Goal: Information Seeking & Learning: Check status

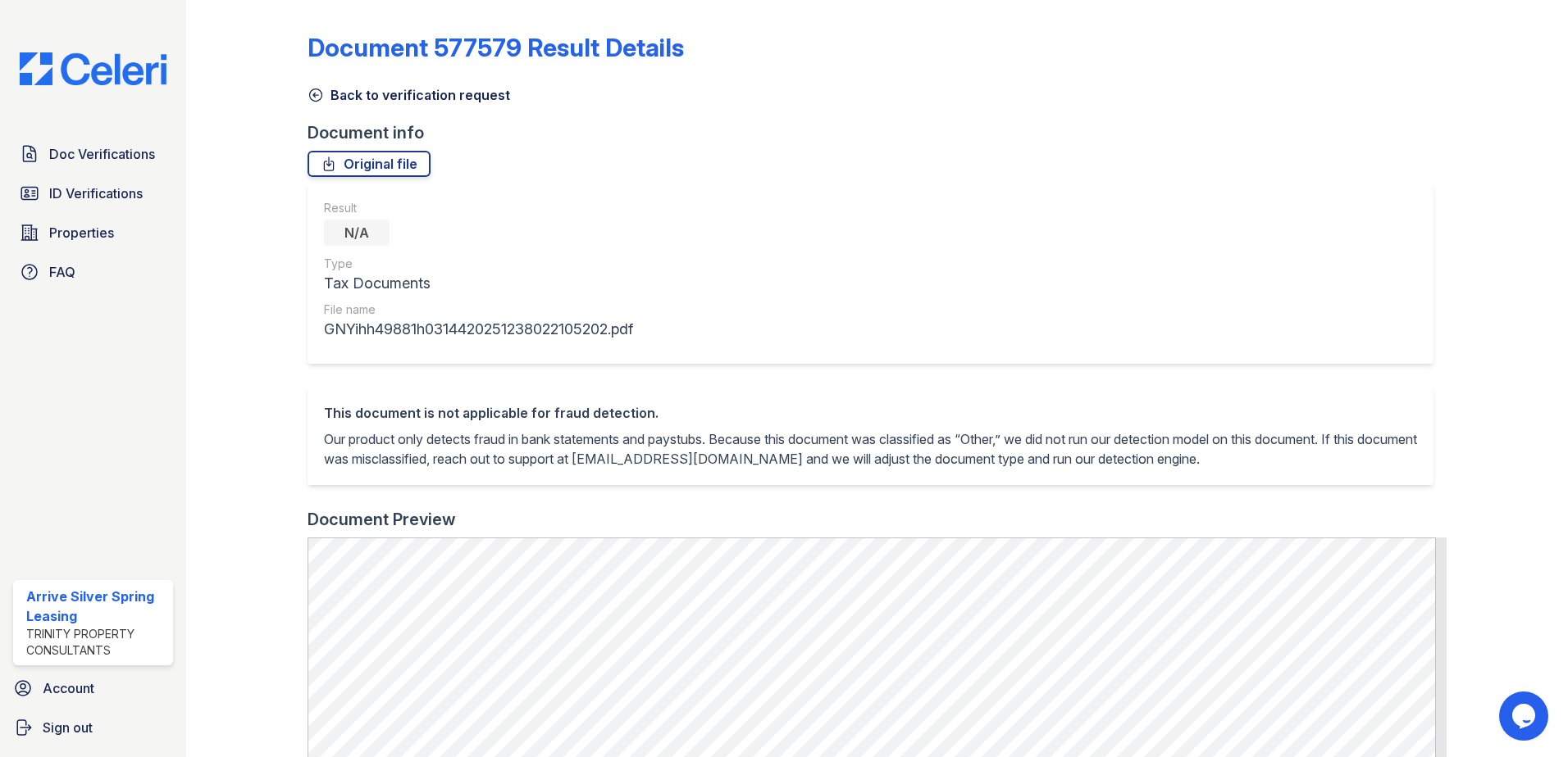
click at [317, 99] on icon at bounding box center [316, 95] width 17 height 16
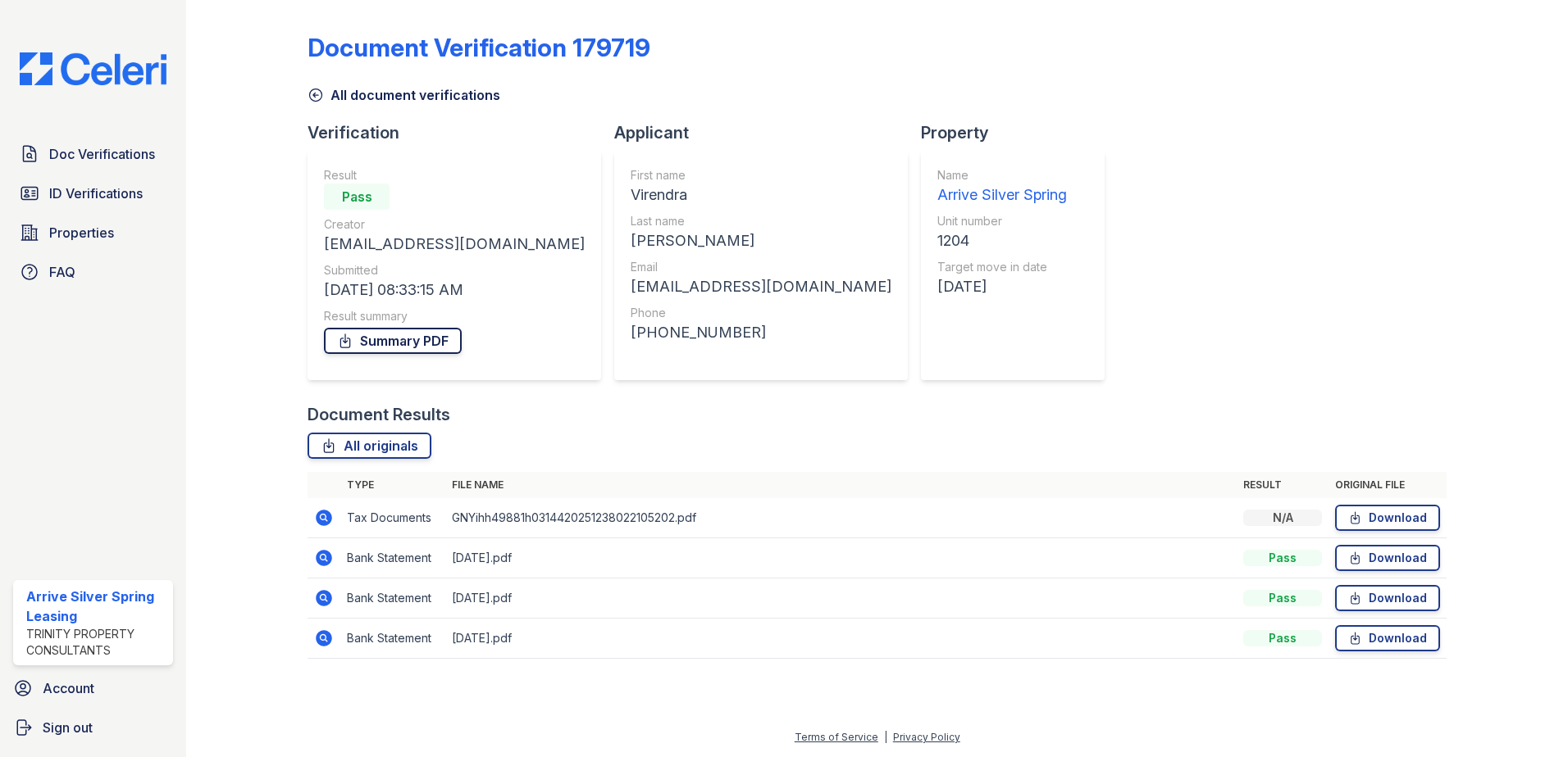
click at [384, 335] on link "Summary PDF" at bounding box center [393, 341] width 138 height 26
click at [98, 187] on span "ID Verifications" at bounding box center [96, 193] width 93 height 19
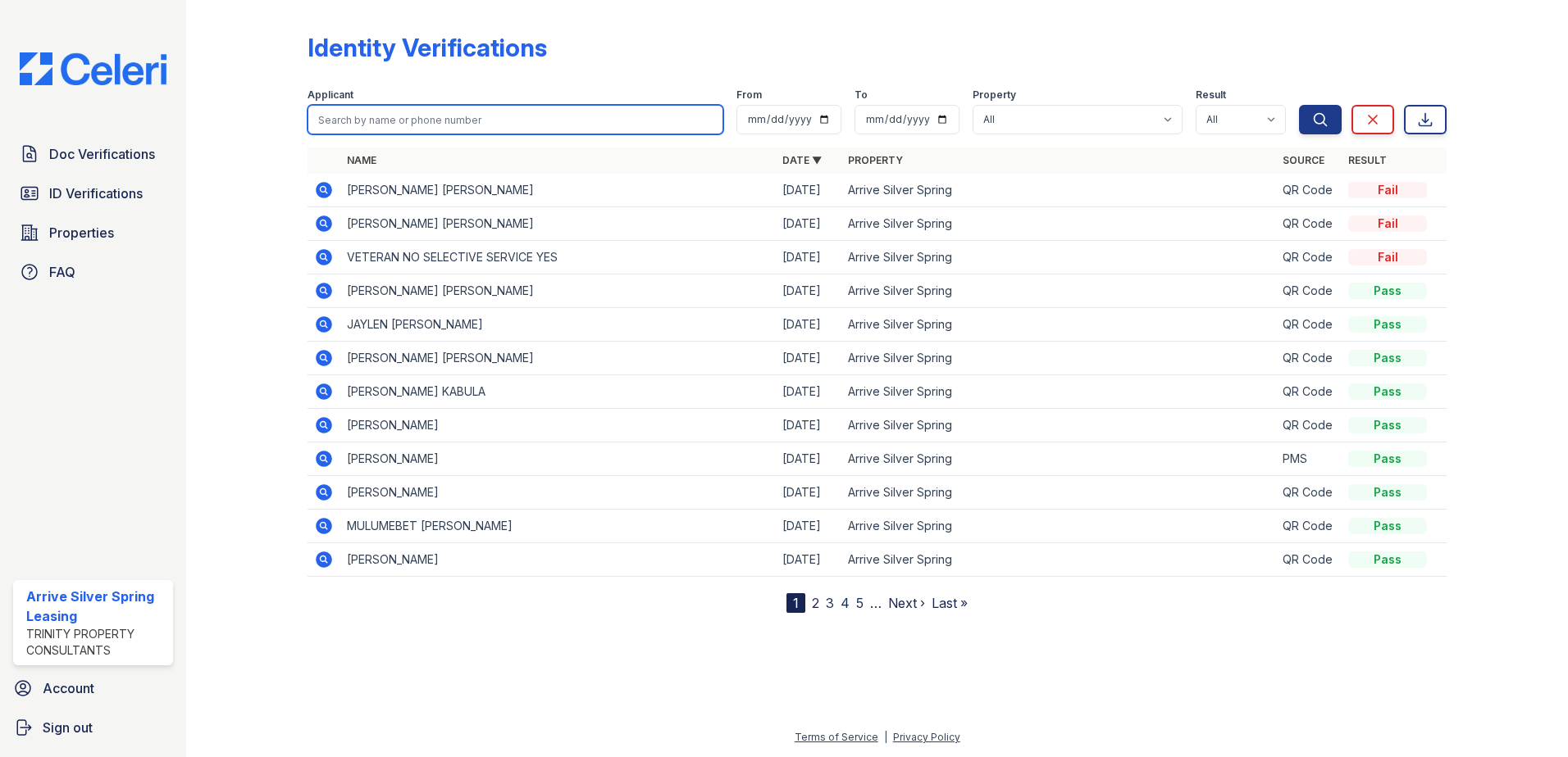
click at [388, 116] on input "search" at bounding box center [516, 119] width 416 height 29
click at [816, 606] on link "2" at bounding box center [816, 603] width 8 height 16
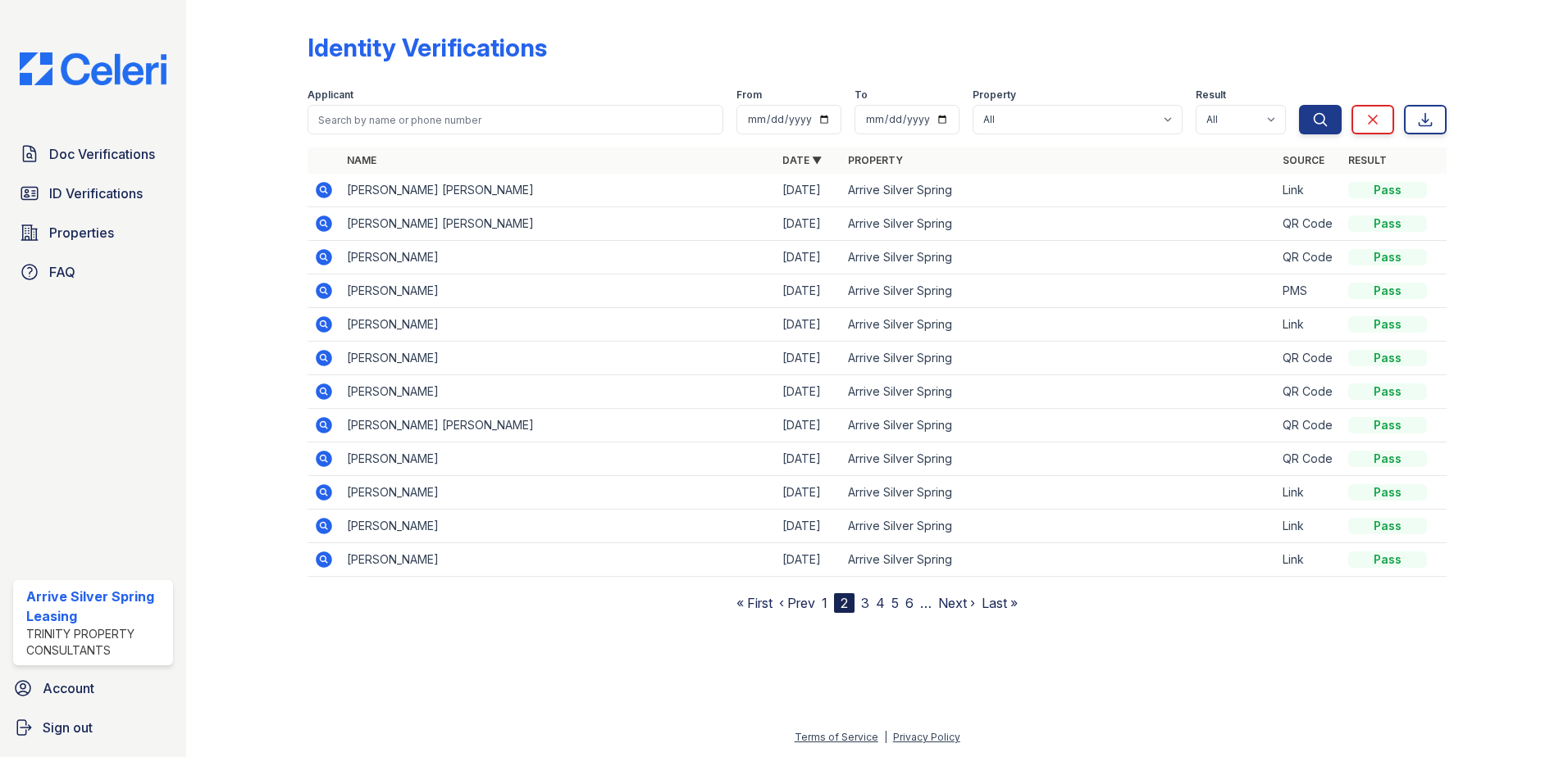
click at [863, 602] on link "3" at bounding box center [865, 603] width 8 height 16
click at [873, 604] on link "4" at bounding box center [872, 603] width 9 height 16
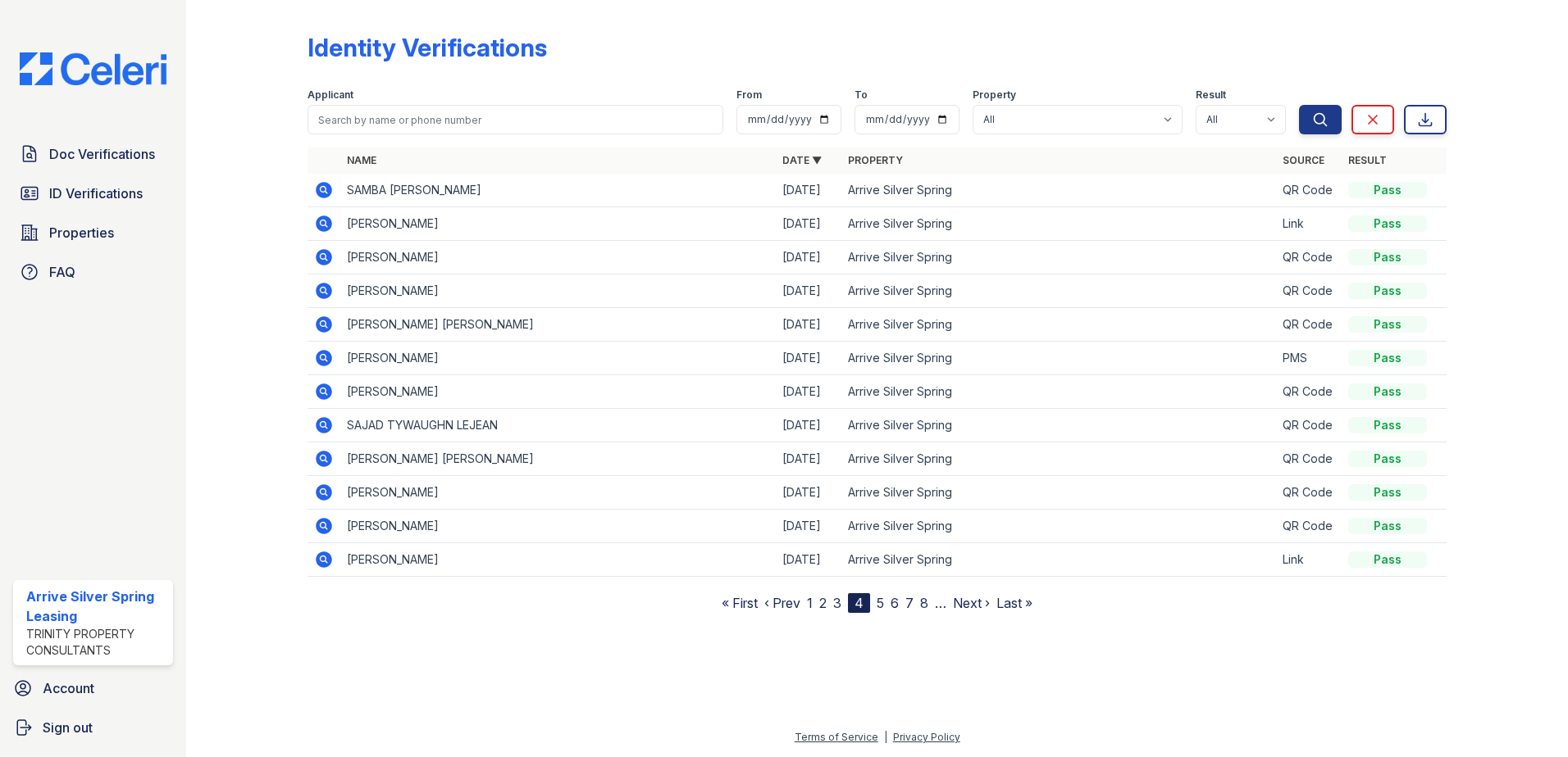
click at [886, 604] on nav "« First ‹ Prev 1 2 3 4 5 6 7 8 … Next › Last »" at bounding box center [877, 603] width 311 height 19
click at [881, 604] on link "5" at bounding box center [881, 603] width 8 height 16
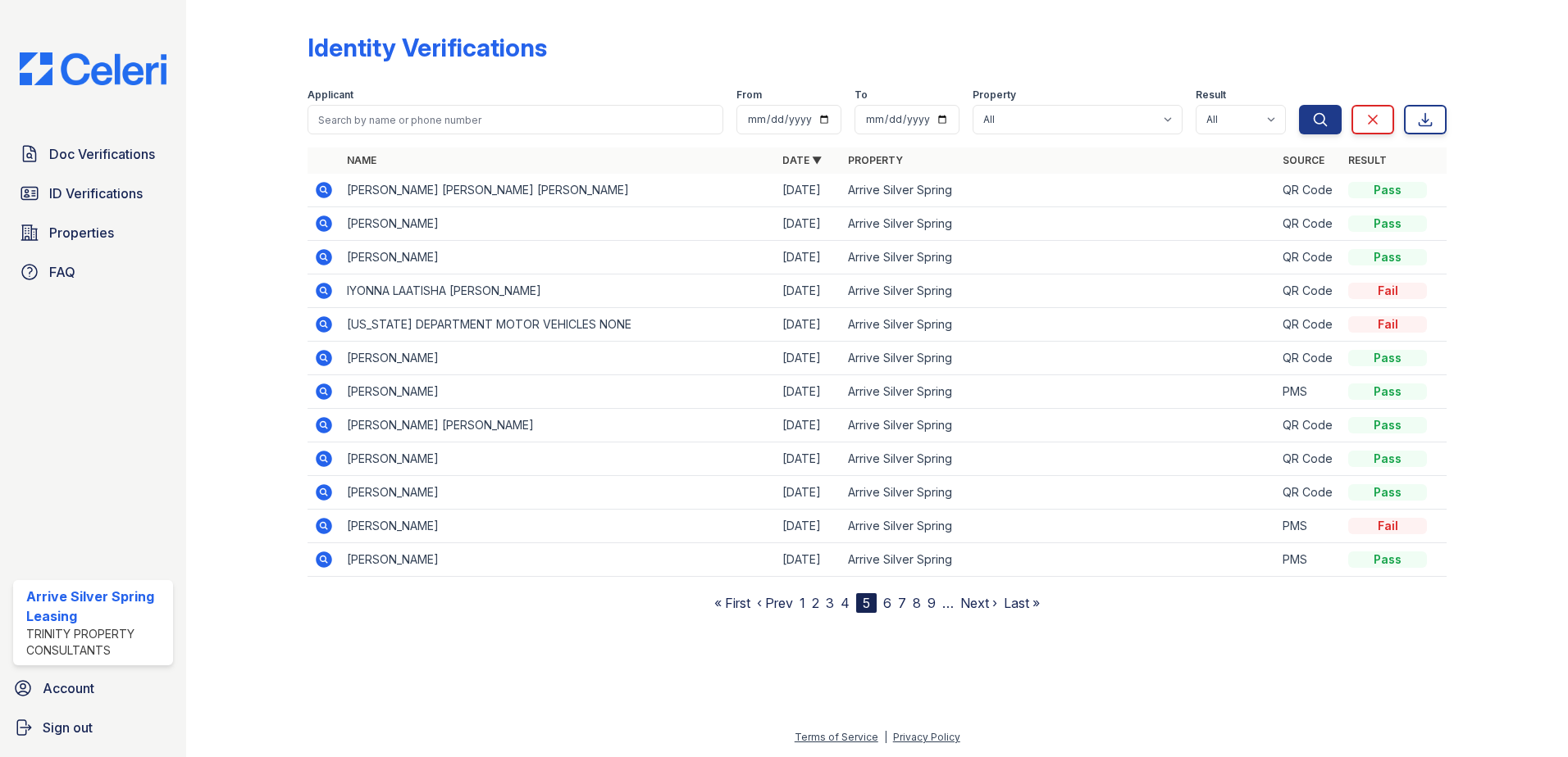
click at [328, 530] on icon at bounding box center [323, 526] width 17 height 16
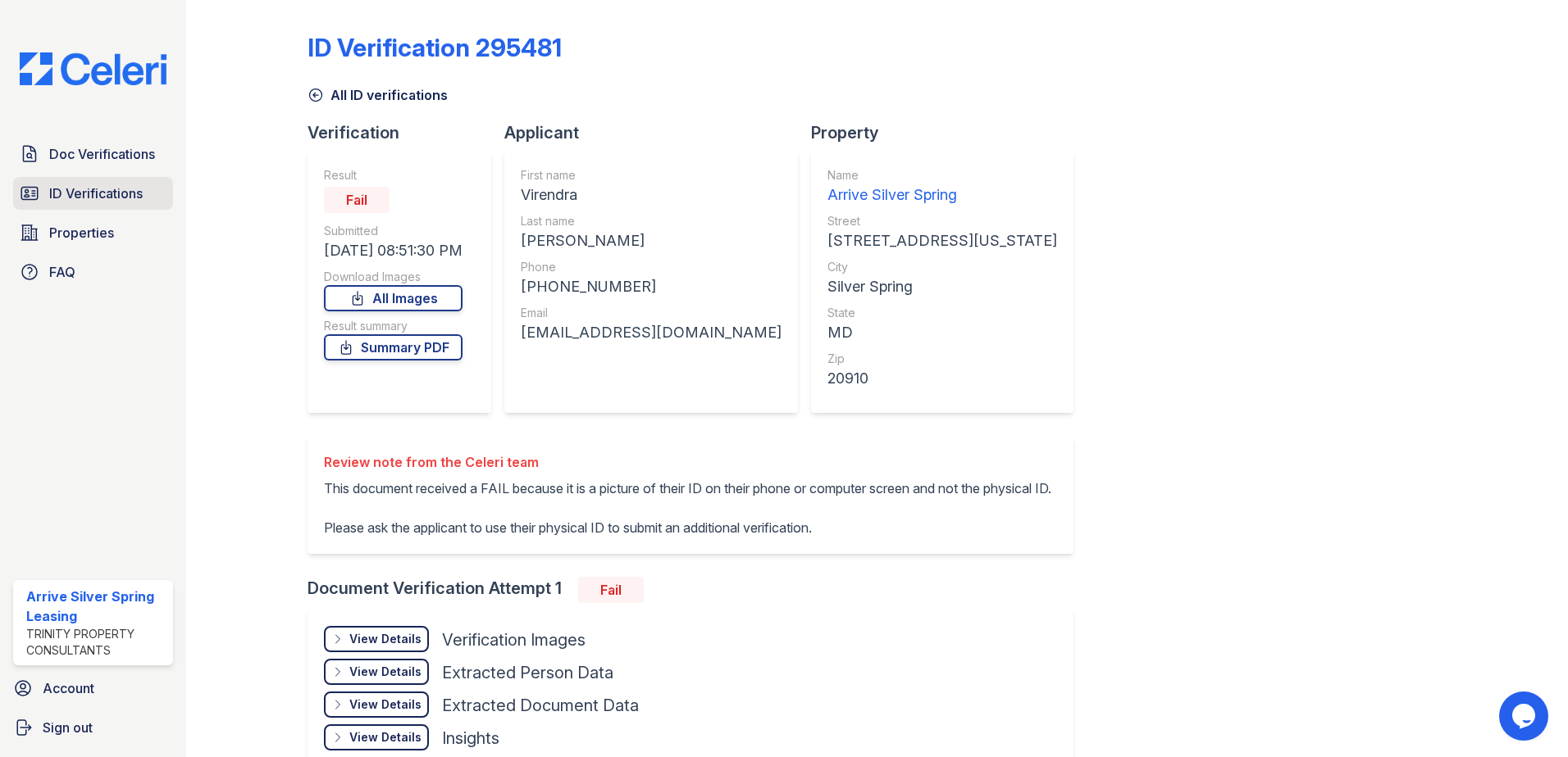
click at [75, 191] on span "ID Verifications" at bounding box center [96, 193] width 93 height 19
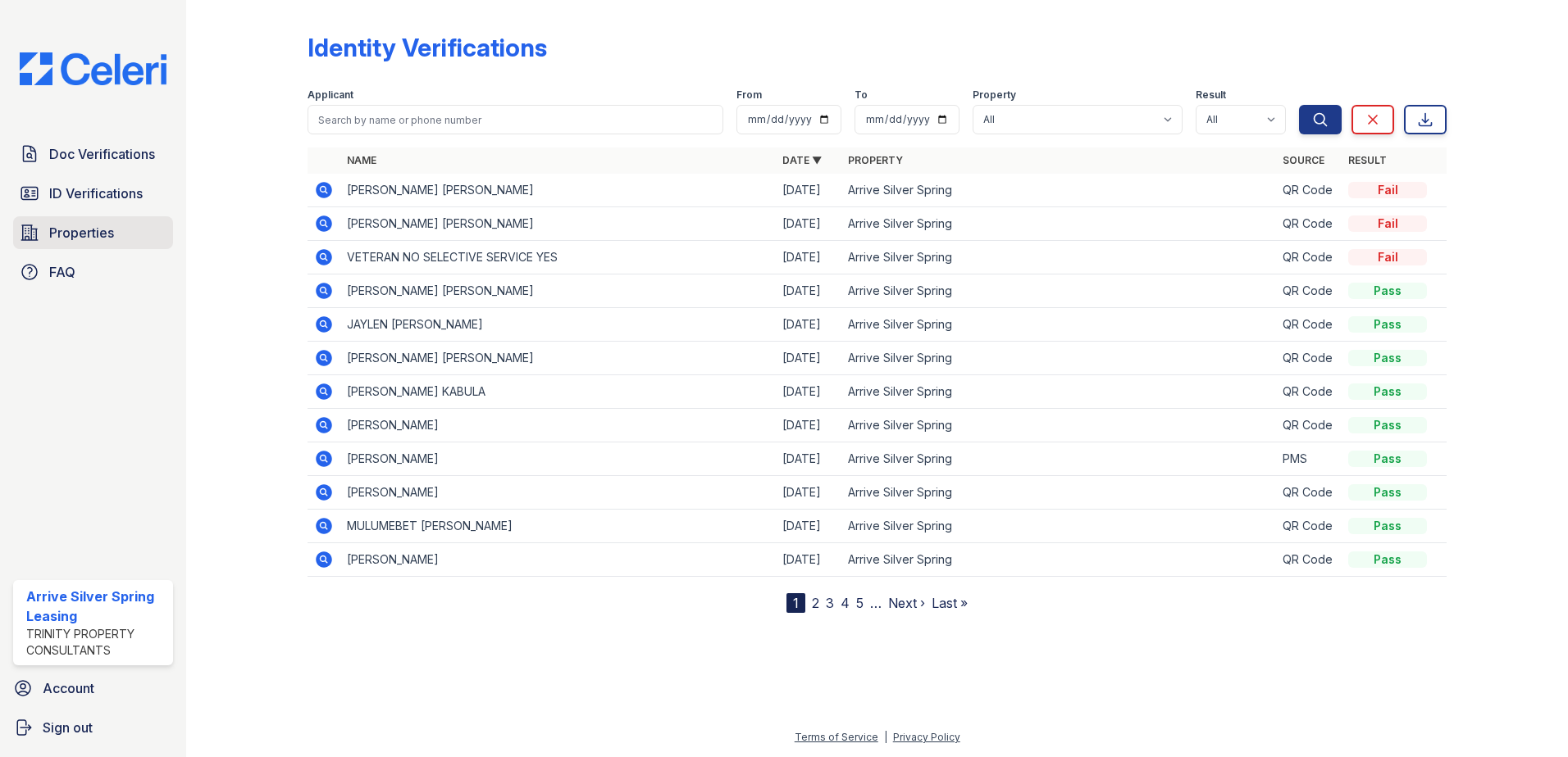
click at [69, 238] on span "Properties" at bounding box center [82, 233] width 65 height 19
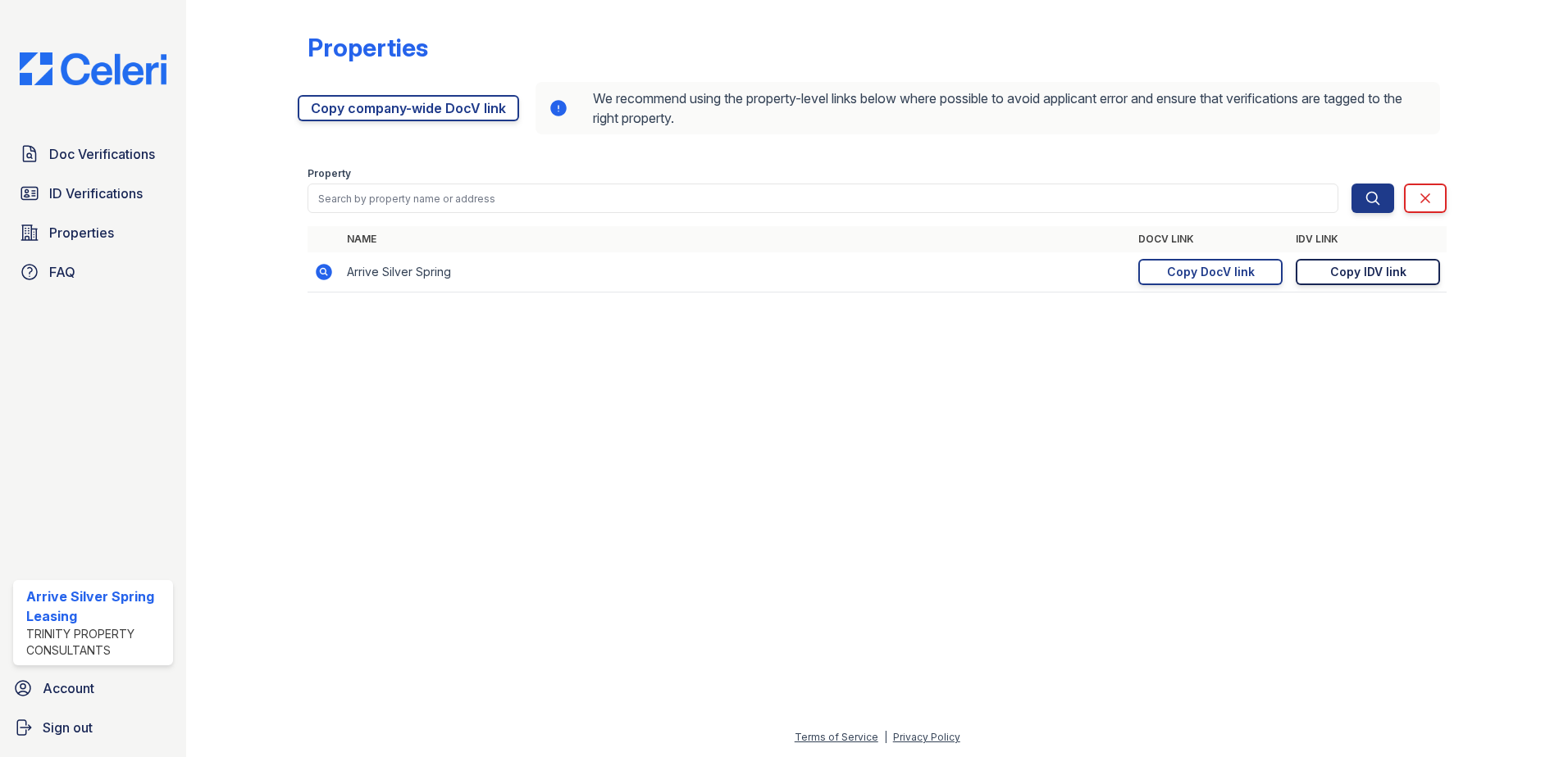
click at [1361, 276] on div "Copy IDV link" at bounding box center [1368, 272] width 77 height 16
click at [100, 191] on span "ID Verifications" at bounding box center [96, 193] width 93 height 19
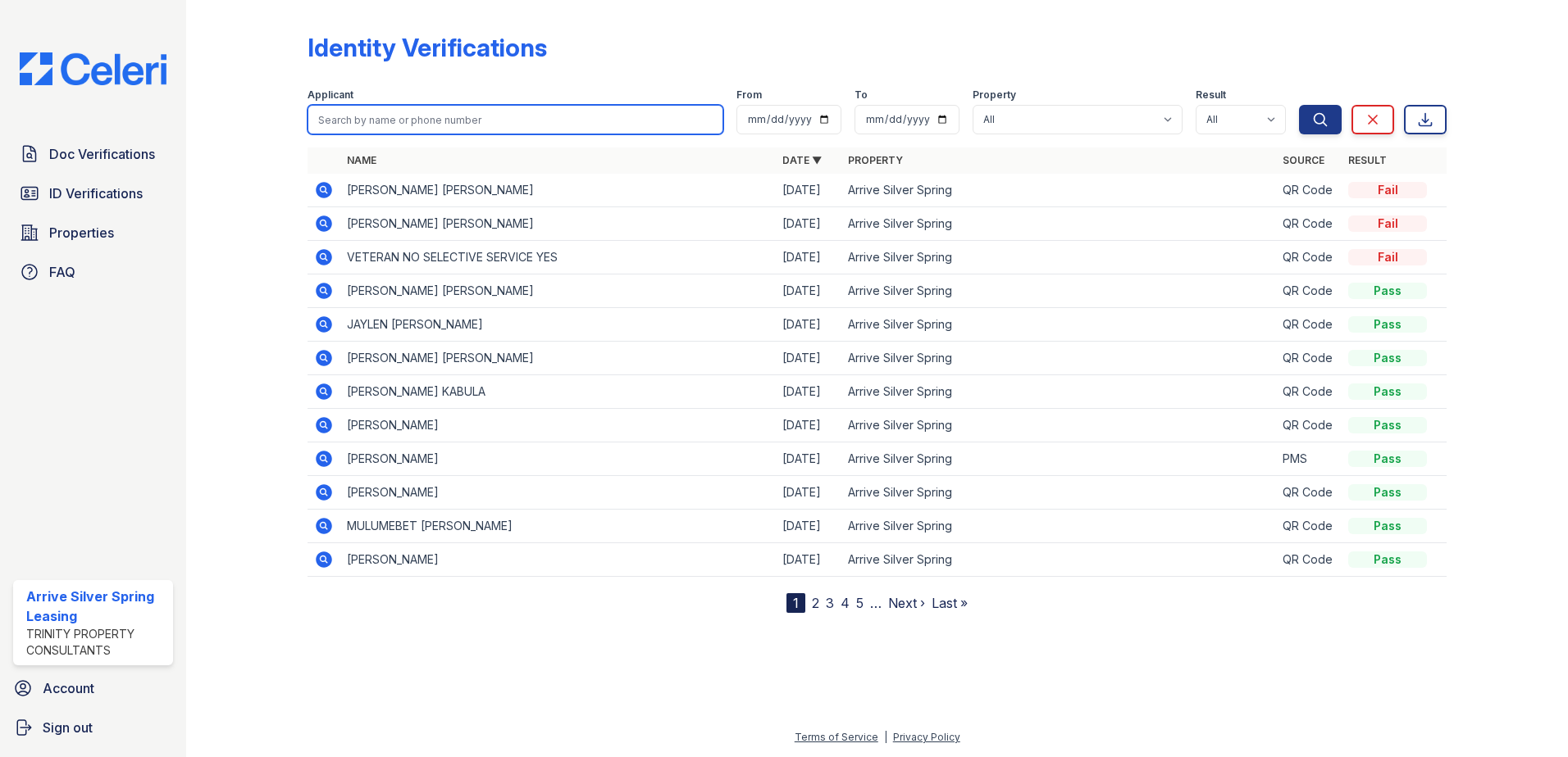
click at [461, 118] on input "search" at bounding box center [516, 119] width 416 height 29
type input "virenda"
click at [1299, 105] on button "Search" at bounding box center [1320, 119] width 43 height 29
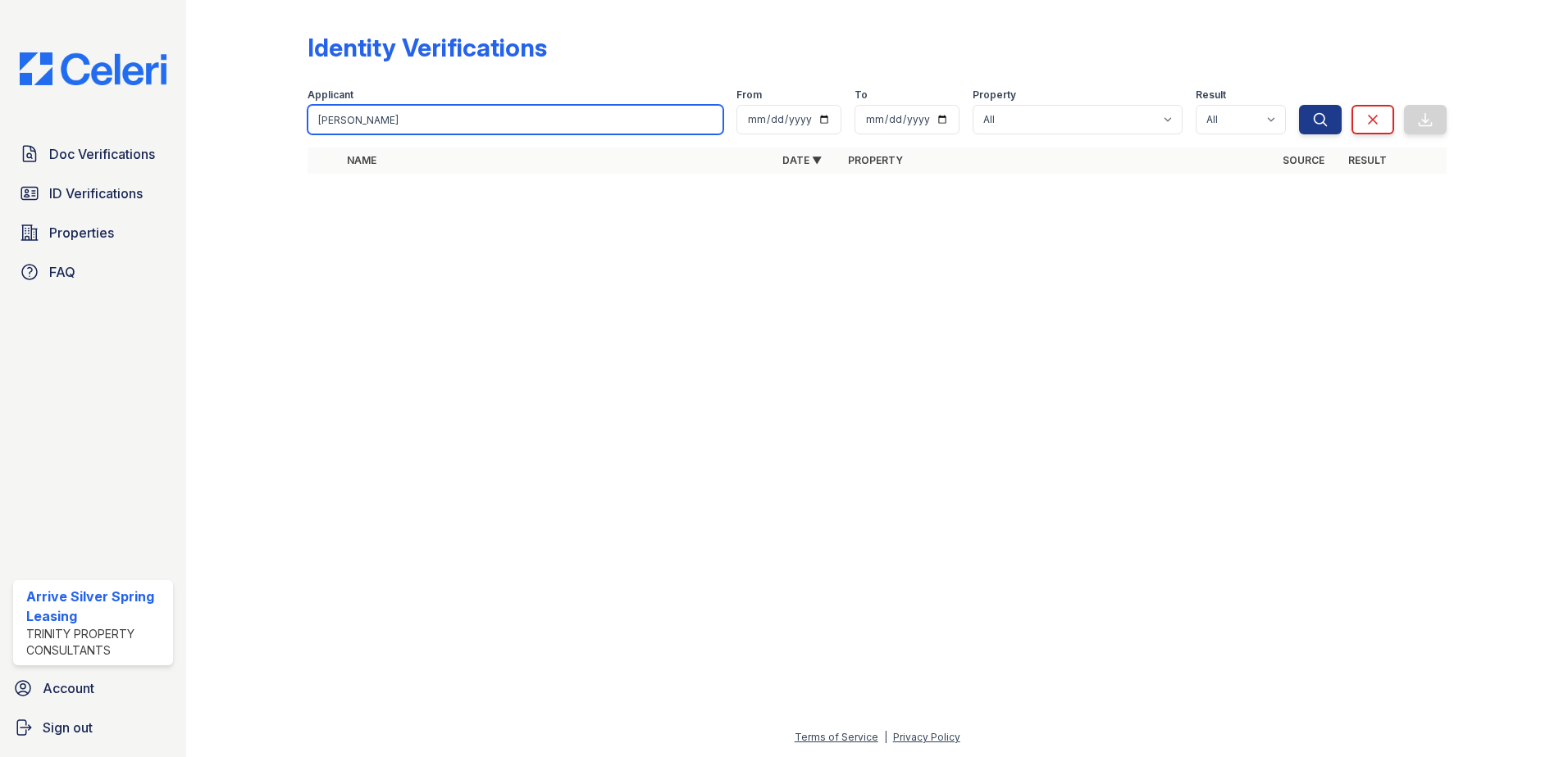
click at [361, 123] on input "virenda" at bounding box center [516, 119] width 416 height 29
type input "virendra"
click at [1299, 105] on button "Search" at bounding box center [1320, 119] width 43 height 29
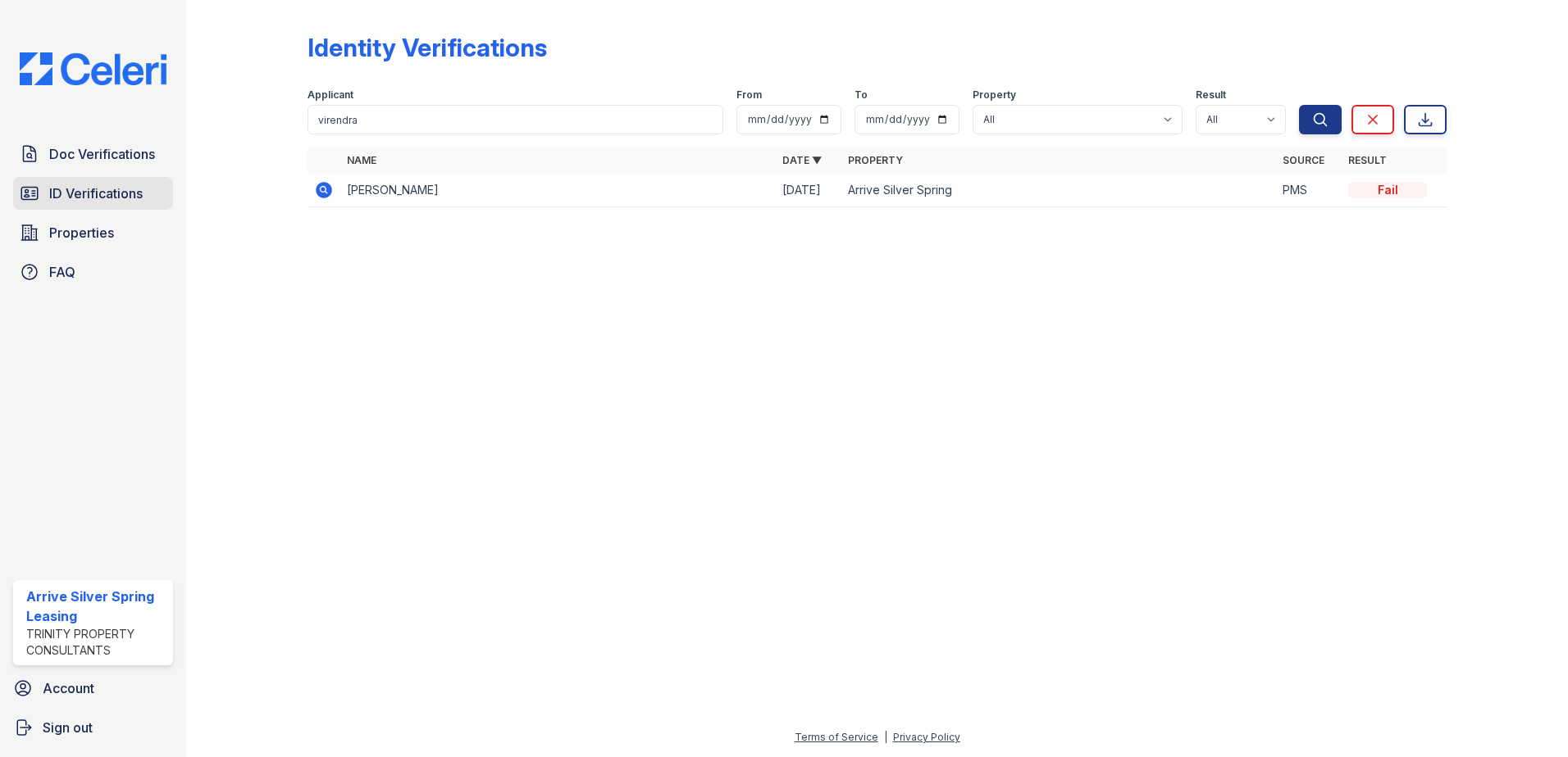
click at [65, 194] on span "ID Verifications" at bounding box center [96, 193] width 93 height 19
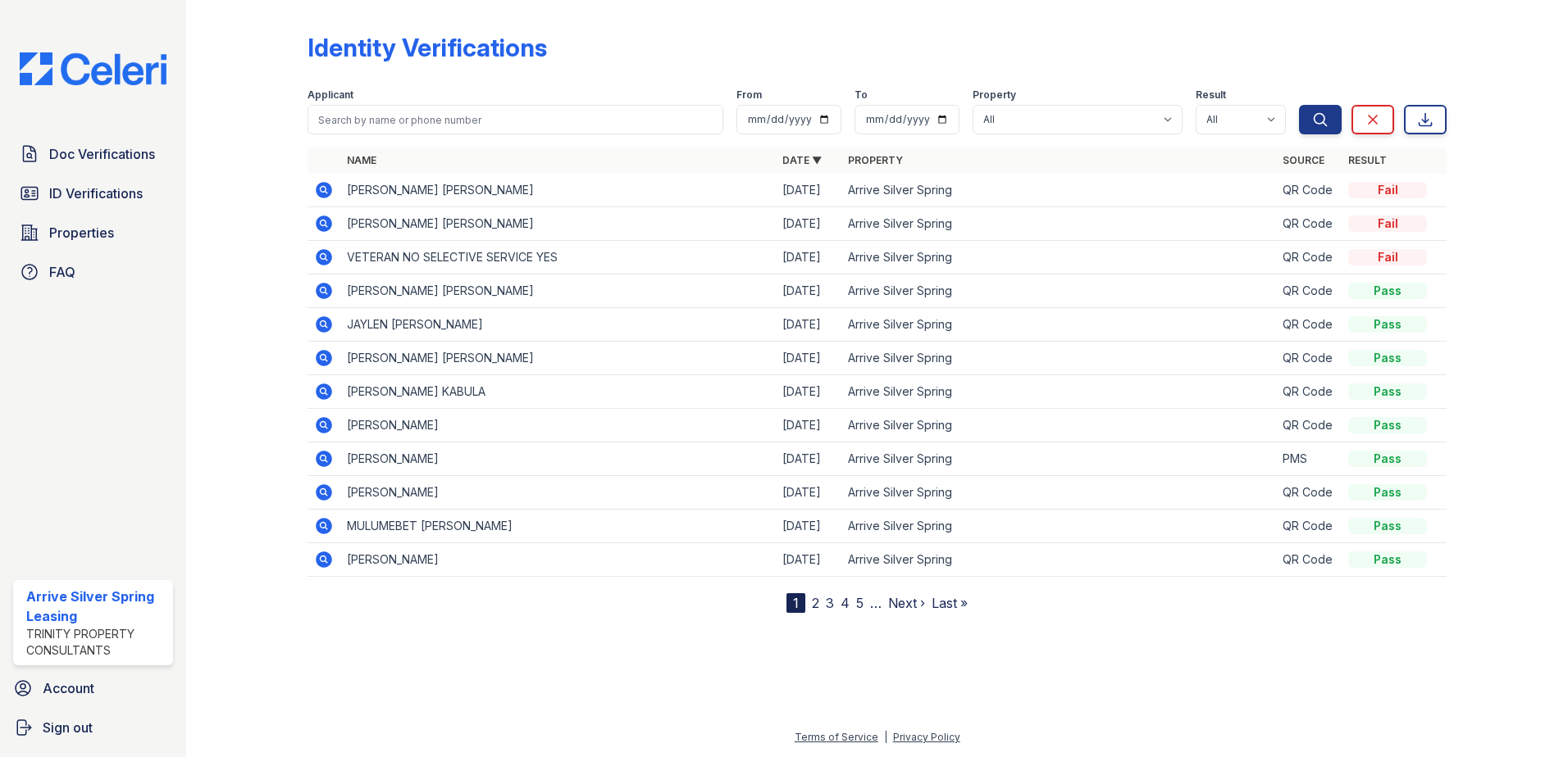
click at [798, 597] on div "1" at bounding box center [795, 603] width 18 height 19
click at [977, 635] on div "Identity Verifications Filter Applicant From To Property All Arrive Silver Spri…" at bounding box center [877, 319] width 1329 height 640
click at [814, 608] on link "2" at bounding box center [816, 603] width 8 height 16
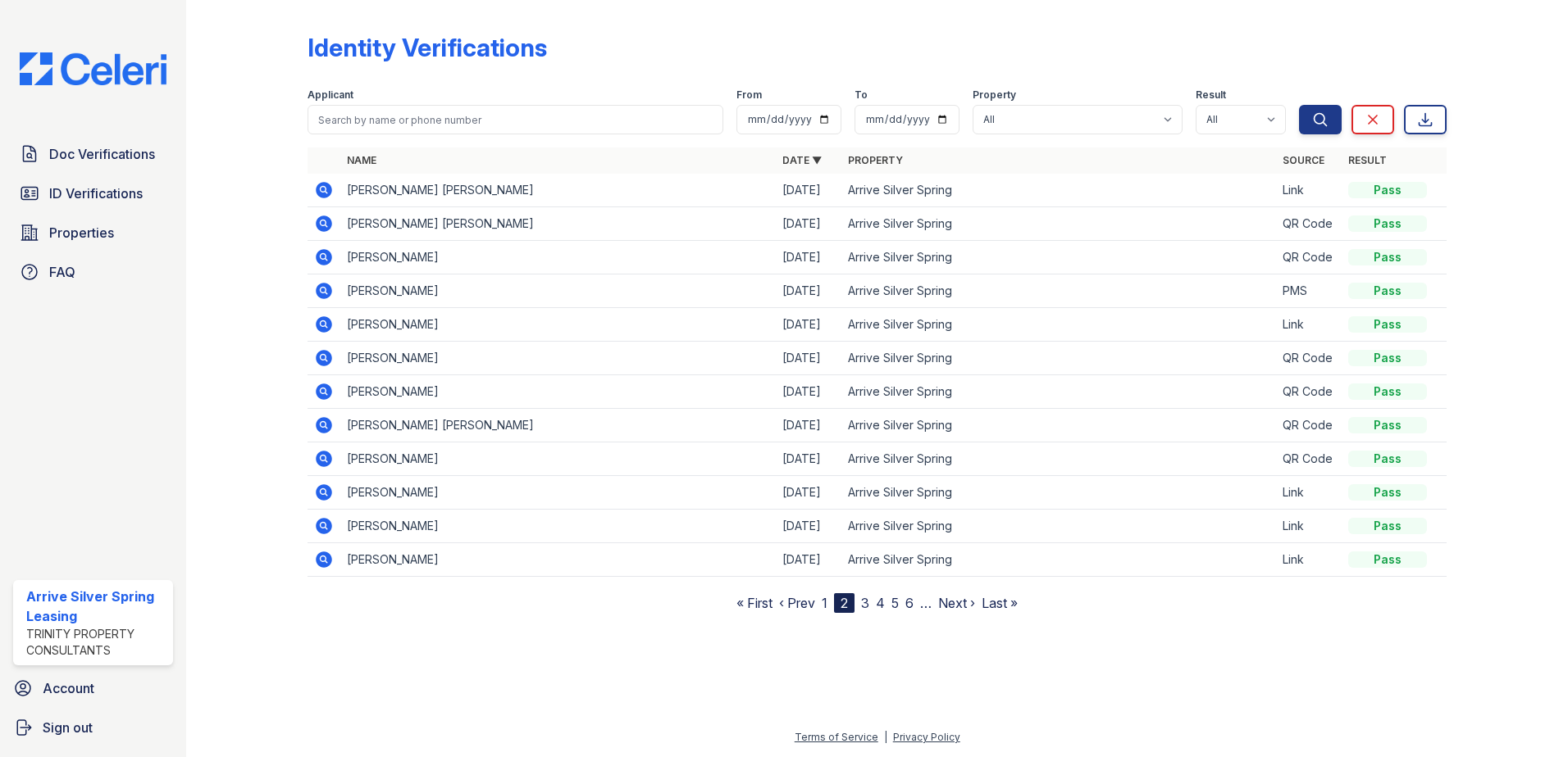
click at [793, 608] on link "‹ Prev" at bounding box center [796, 603] width 36 height 16
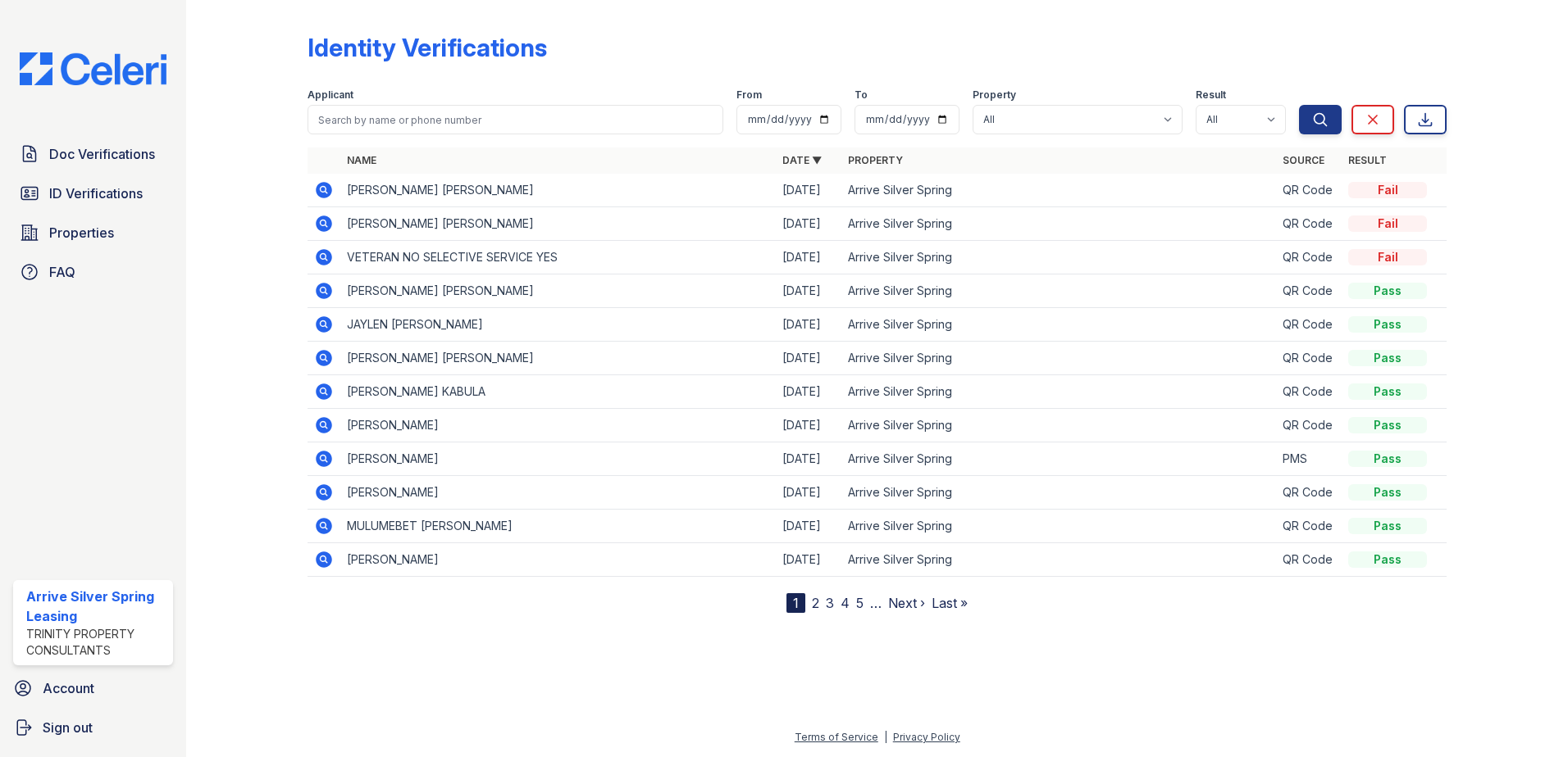
click at [950, 677] on div at bounding box center [877, 683] width 1329 height 88
click at [433, 685] on div at bounding box center [877, 683] width 1329 height 88
click at [445, 120] on input "search" at bounding box center [516, 119] width 416 height 29
click at [101, 191] on span "ID Verifications" at bounding box center [96, 193] width 93 height 19
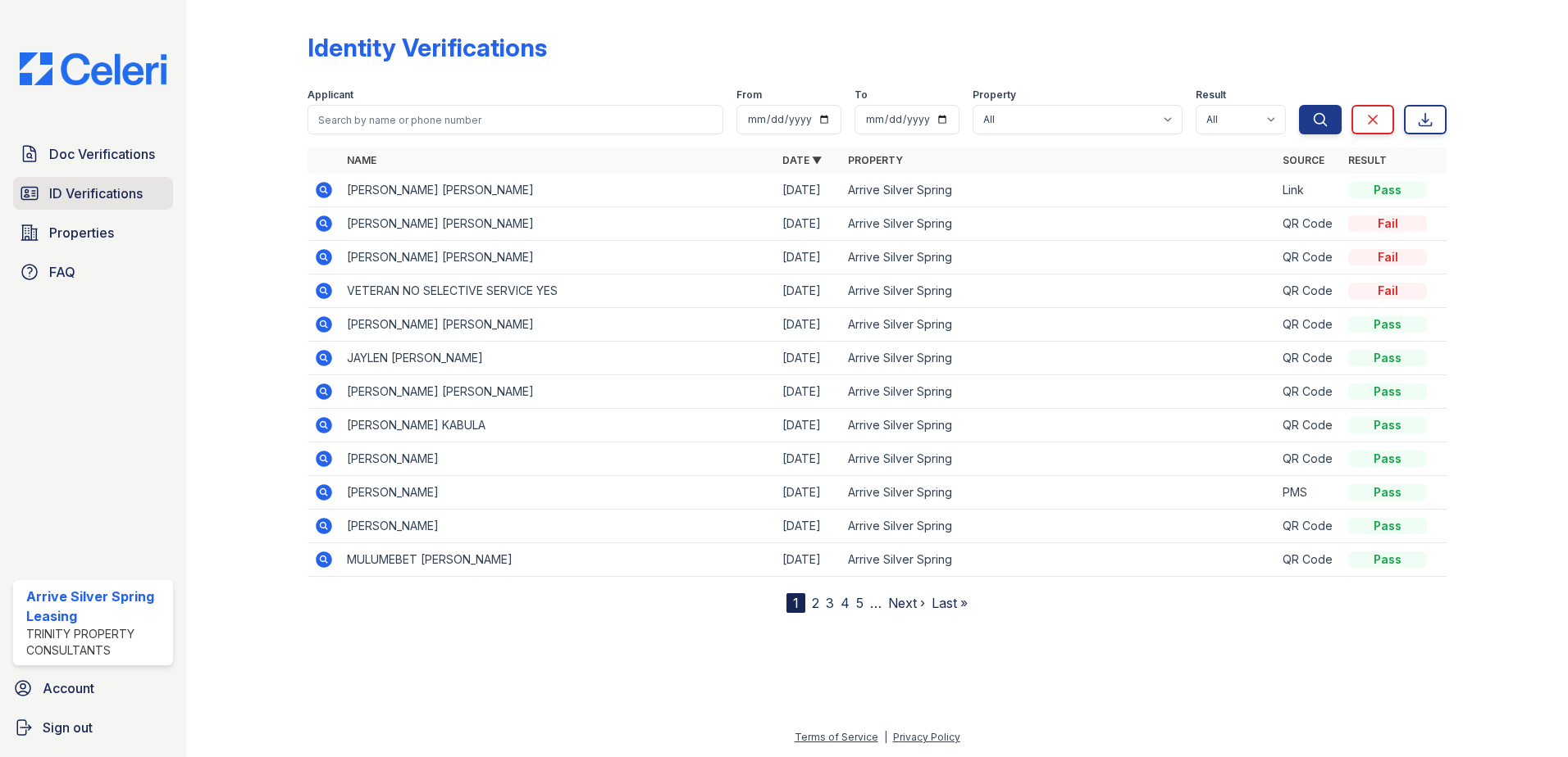
click at [120, 193] on span "ID Verifications" at bounding box center [96, 193] width 93 height 19
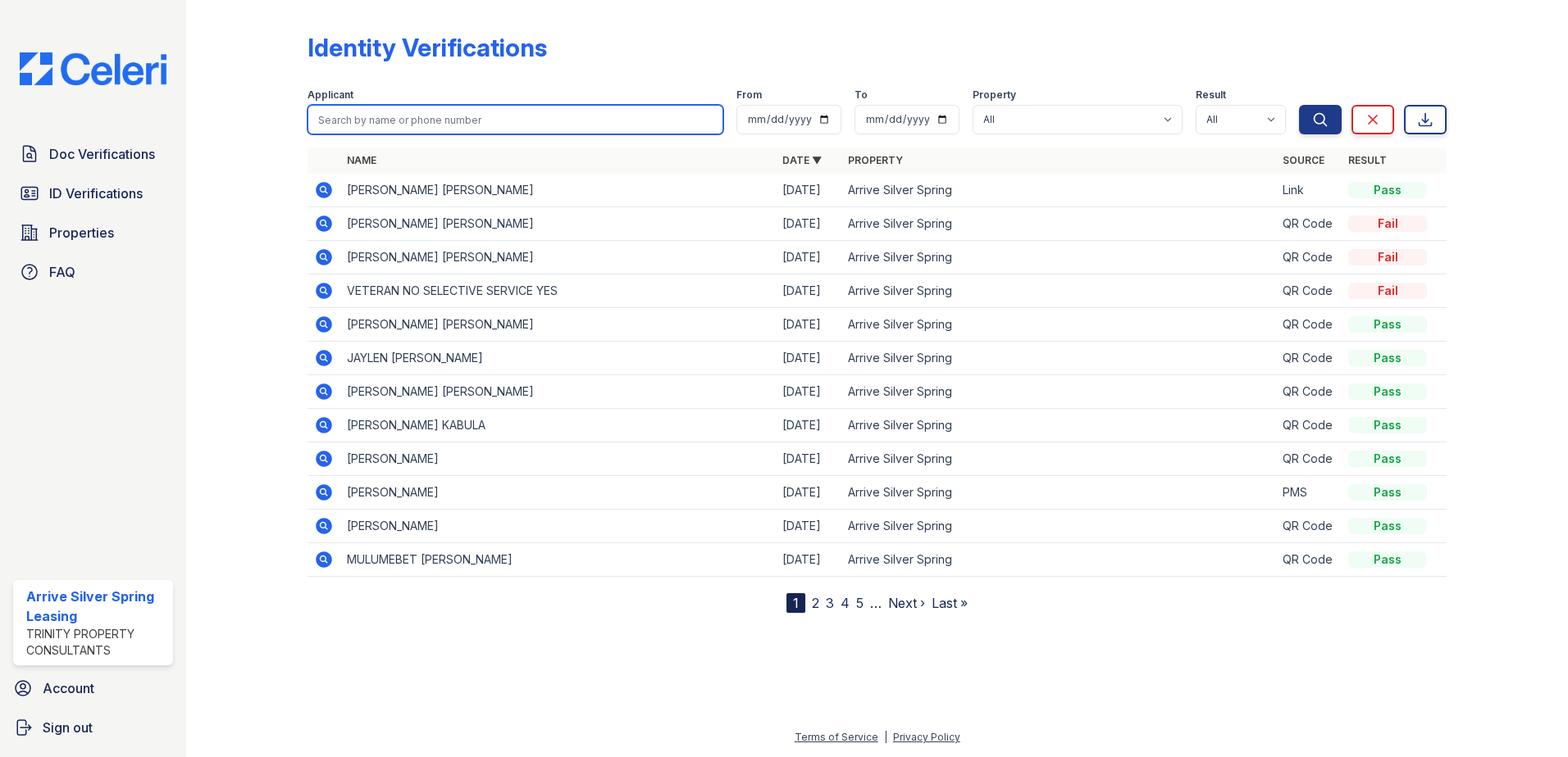
click at [360, 118] on input "search" at bounding box center [516, 119] width 416 height 29
type input "ize"
click at [1299, 105] on button "Search" at bounding box center [1320, 119] width 43 height 29
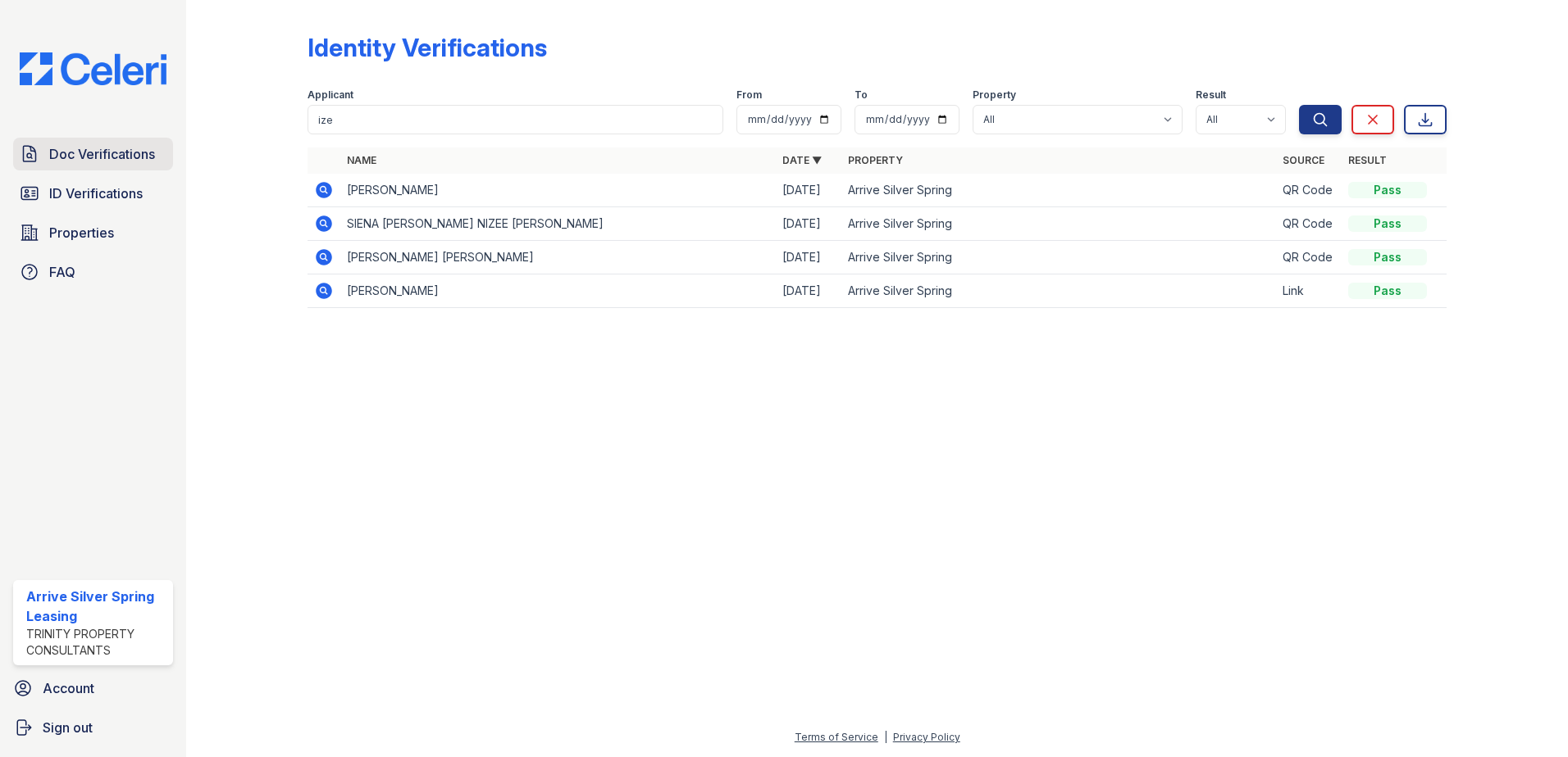
click at [98, 157] on span "Doc Verifications" at bounding box center [102, 154] width 106 height 19
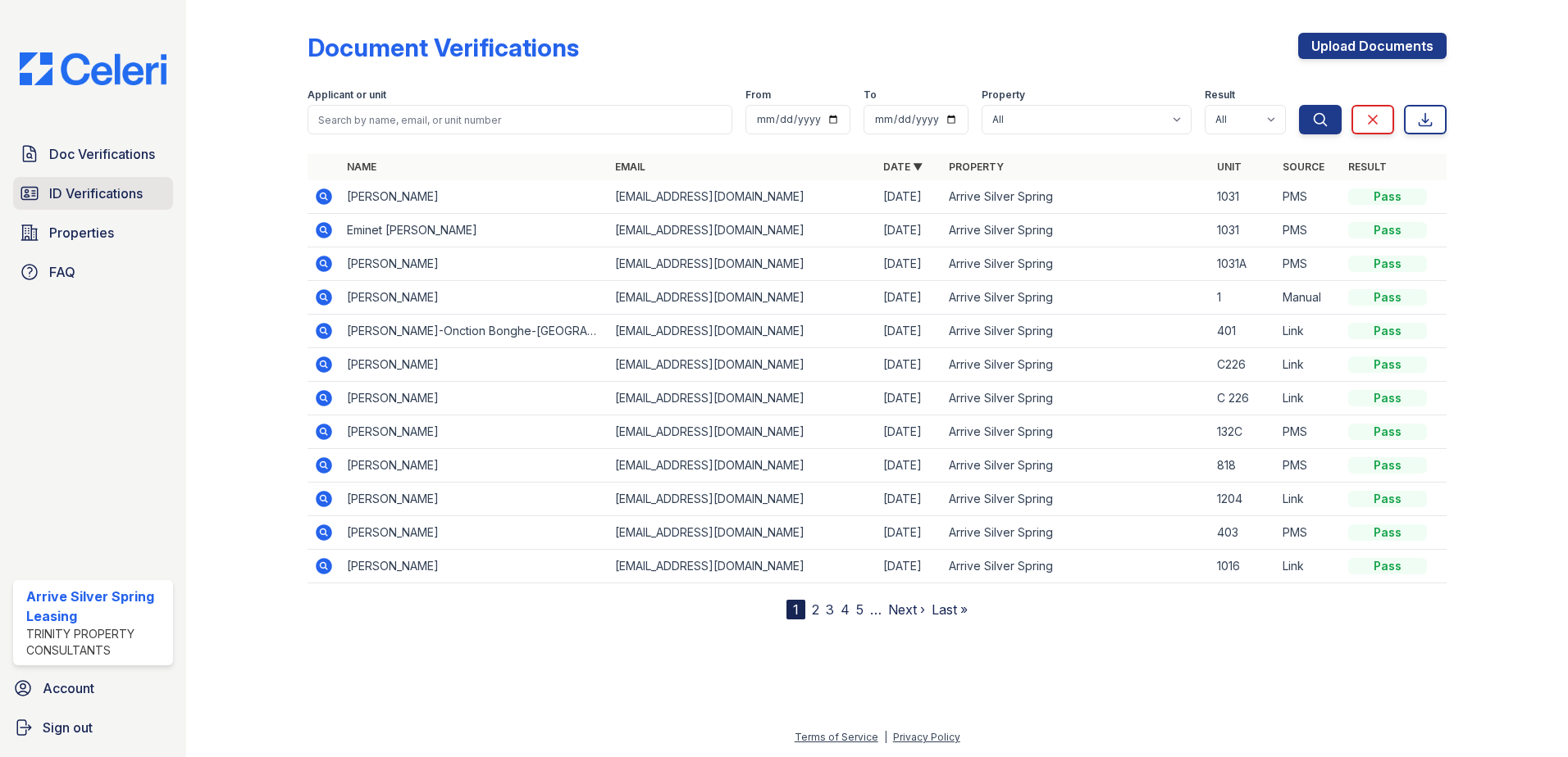
click at [91, 191] on span "ID Verifications" at bounding box center [96, 193] width 93 height 19
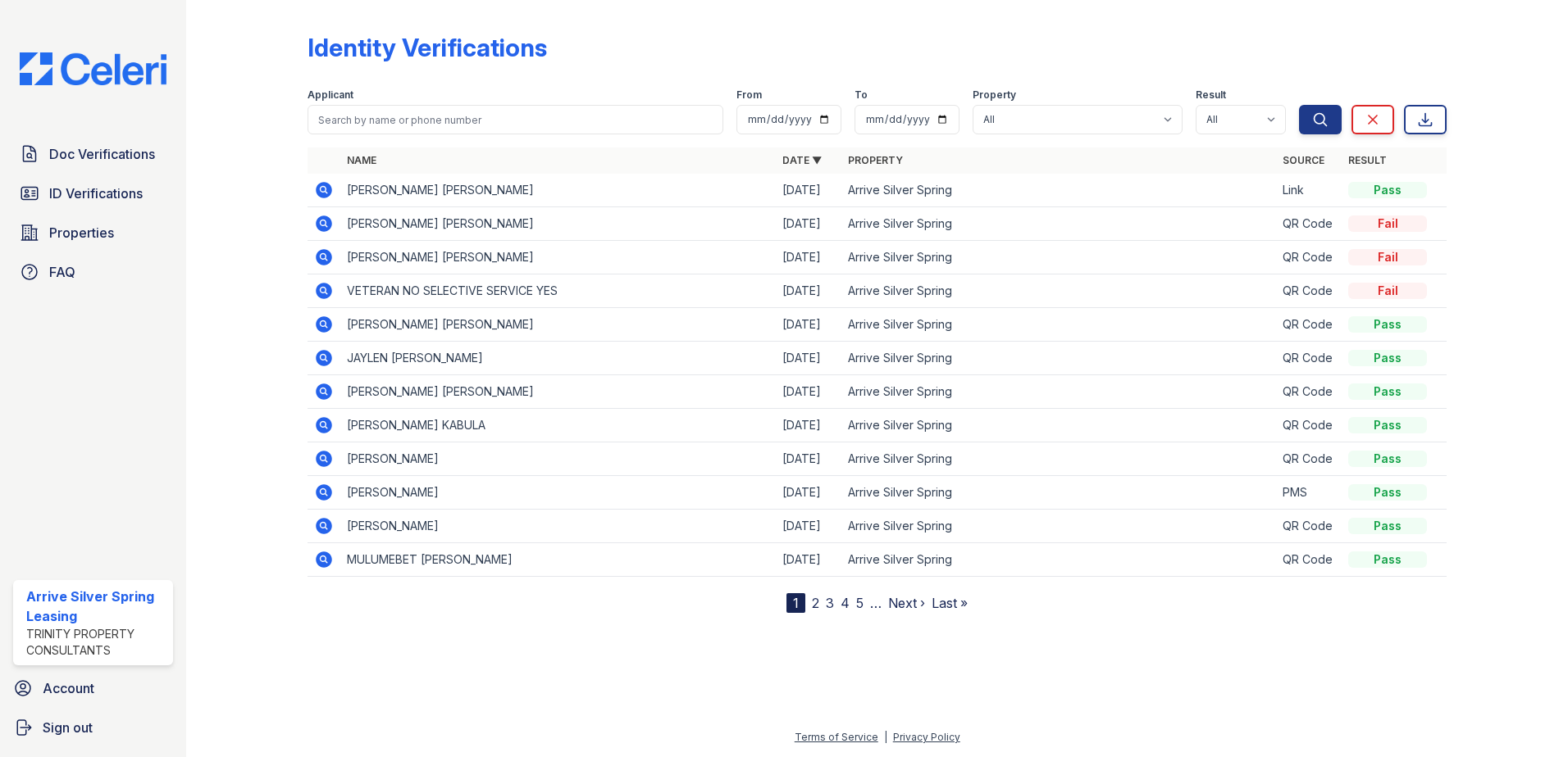
click at [334, 193] on icon at bounding box center [323, 190] width 19 height 19
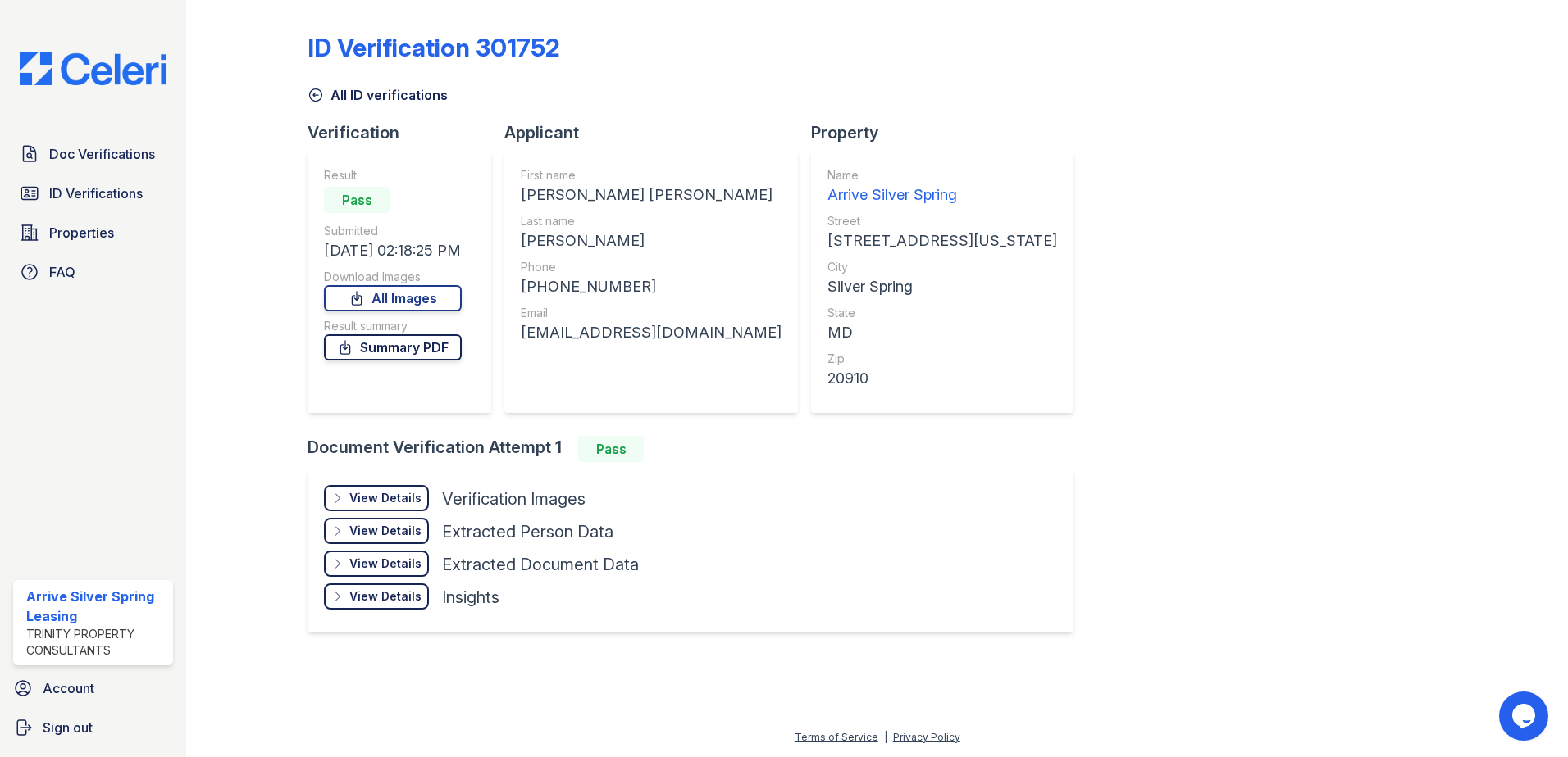
click at [378, 352] on link "Summary PDF" at bounding box center [393, 347] width 138 height 26
